Goal: Transaction & Acquisition: Purchase product/service

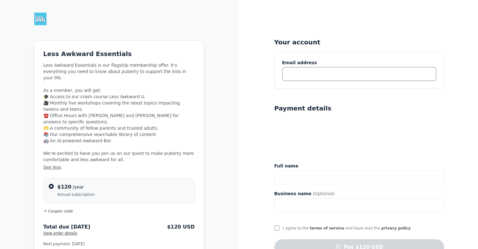
click at [307, 74] on input "text" at bounding box center [359, 74] width 154 height 14
type input "i"
type input "[EMAIL_ADDRESS][DOMAIN_NAME]"
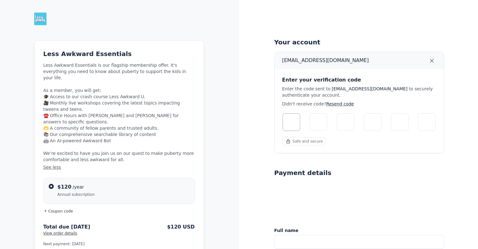
click at [307, 74] on div "carriejanine@gmail.com Enter your verification code Enter the code sent to carr…" at bounding box center [359, 102] width 169 height 101
click at [287, 133] on div "carriejanine@gmail.com Enter your verification code Enter the code sent to carr…" at bounding box center [359, 102] width 169 height 101
click at [289, 123] on input "Please enter verification code. Digit 1" at bounding box center [291, 122] width 18 height 18
type input "2"
type input "4"
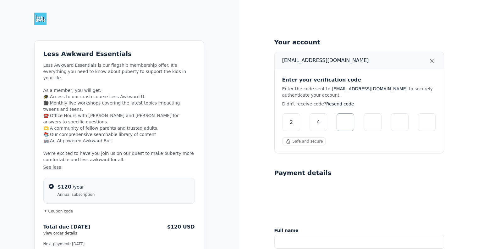
type input "3"
type input "5"
type input "6"
type input "0"
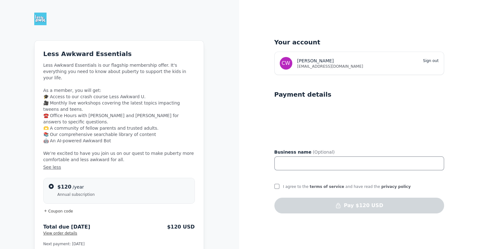
click at [333, 165] on input "text" at bounding box center [359, 163] width 170 height 14
type input "CKW Coaching"
click at [277, 186] on input "I agree to the terms of service and have read the privacy policy" at bounding box center [276, 185] width 5 height 5
checkbox input "true"
click at [336, 226] on div "Your account CW Carrie W Sign out carriejanine@gmail.com Payment details Busine…" at bounding box center [358, 134] width 239 height 268
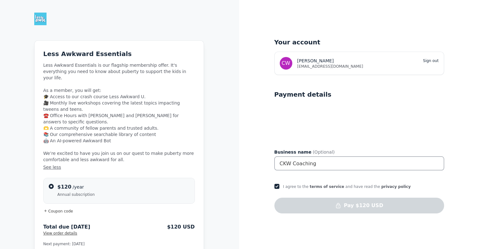
click at [356, 167] on input "CKW Coaching" at bounding box center [359, 163] width 170 height 14
click at [403, 186] on div "I agree to the terms of service and have read the privacy policy" at bounding box center [359, 185] width 170 height 14
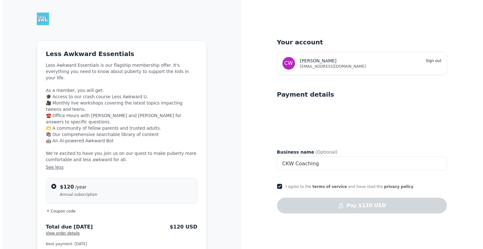
scroll to position [7, 0]
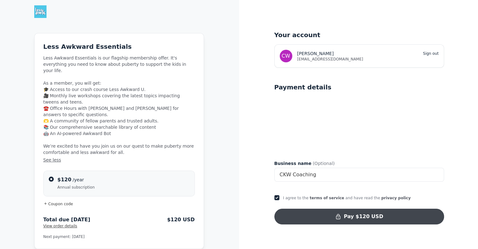
click at [354, 219] on button "Pay $120 USD" at bounding box center [359, 216] width 170 height 16
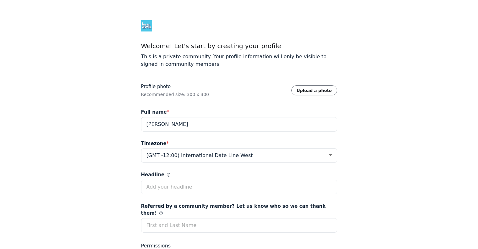
select select "Eastern Time (US & Canada)"
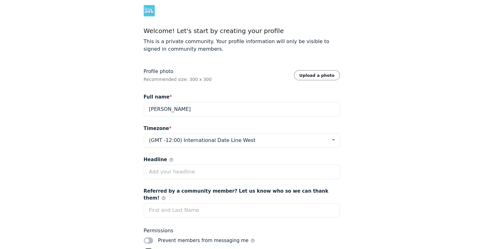
scroll to position [17, 0]
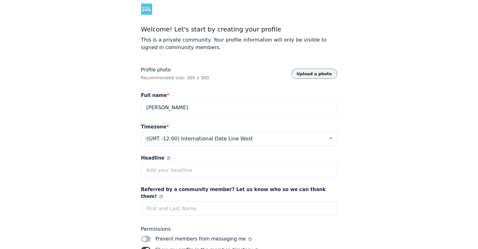
click at [325, 75] on button "Upload a photo" at bounding box center [314, 73] width 46 height 10
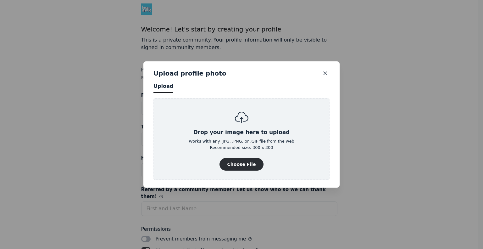
scroll to position [849, 1599]
click at [242, 165] on button "Choose File" at bounding box center [241, 164] width 44 height 13
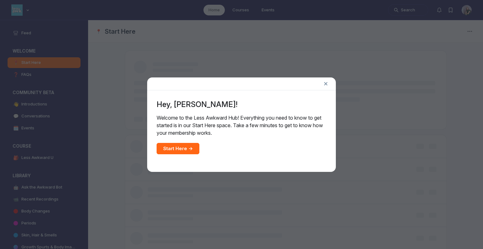
scroll to position [1823, 1203]
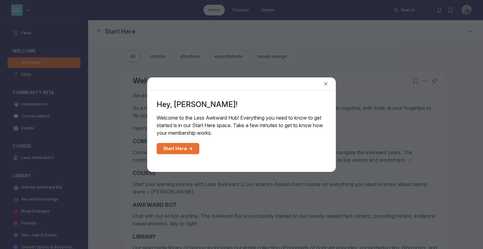
click at [181, 149] on link "Start Here →" at bounding box center [177, 148] width 43 height 11
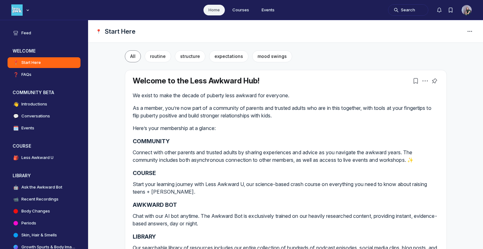
scroll to position [1823, 1203]
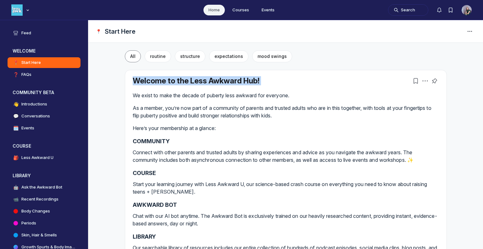
drag, startPoint x: 477, startPoint y: 66, endPoint x: 482, endPoint y: 57, distance: 9.6
click at [482, 57] on div "Feed WELCOME 📍 Start Here ❓ FAQs COMMUNITY BETA 👋 Introductions 💬 Conversations…" at bounding box center [241, 134] width 483 height 228
click at [448, 71] on div "All routine structure expectations mood swings Welcome to the Less Awkward Hub!…" at bounding box center [286, 226] width 372 height 367
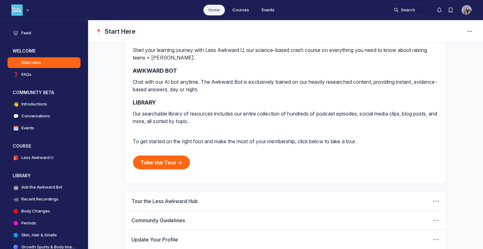
scroll to position [160, 0]
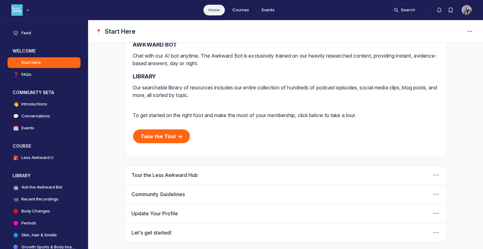
drag, startPoint x: 477, startPoint y: 125, endPoint x: 482, endPoint y: 157, distance: 32.5
click at [482, 157] on div "Feed WELCOME 📍 Start Here ❓ FAQs COMMUNITY BETA 👋 Introductions 💬 Conversations…" at bounding box center [241, 134] width 483 height 228
